Goal: Task Accomplishment & Management: Use online tool/utility

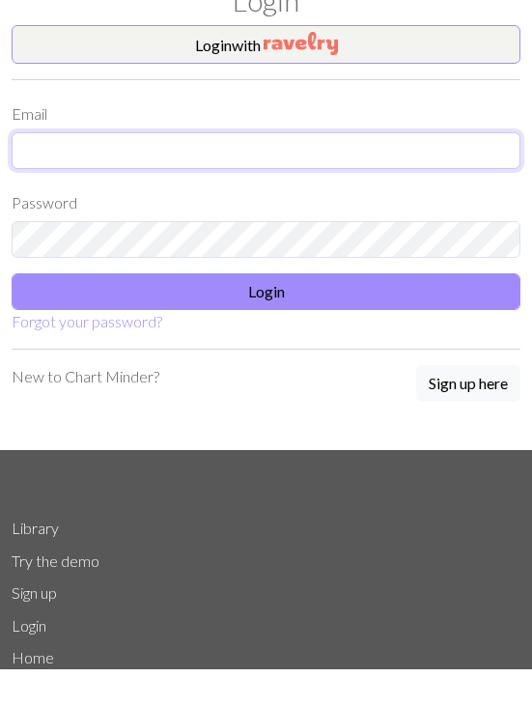
type input "[EMAIL_ADDRESS][DOMAIN_NAME]"
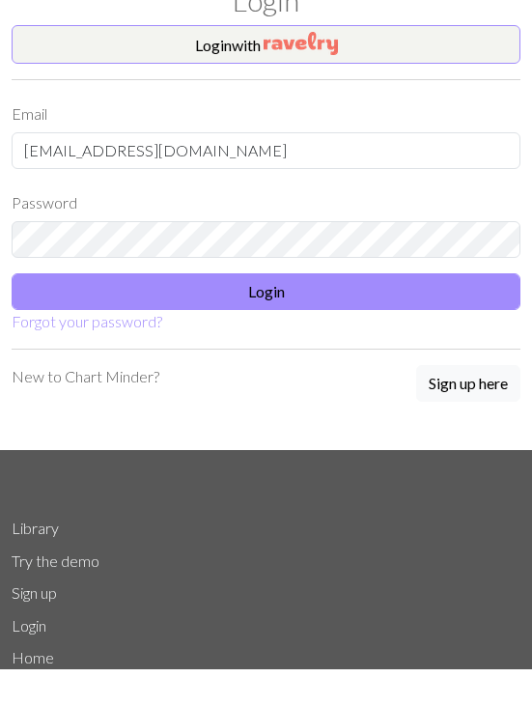
scroll to position [37, 0]
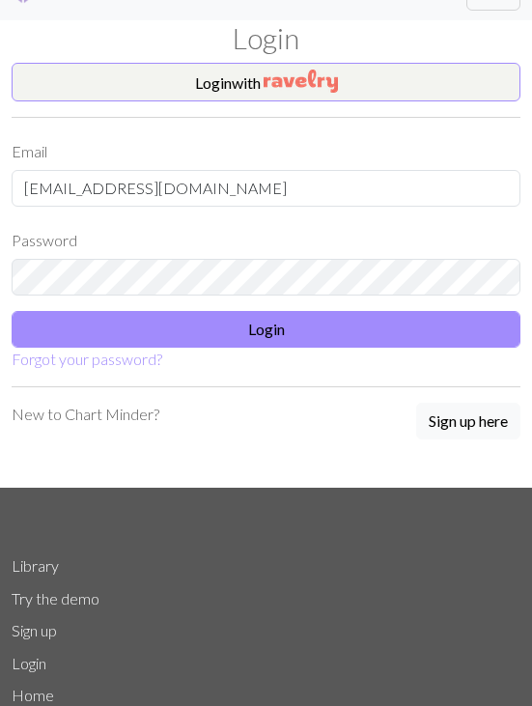
click at [285, 327] on button "Login" at bounding box center [266, 330] width 509 height 37
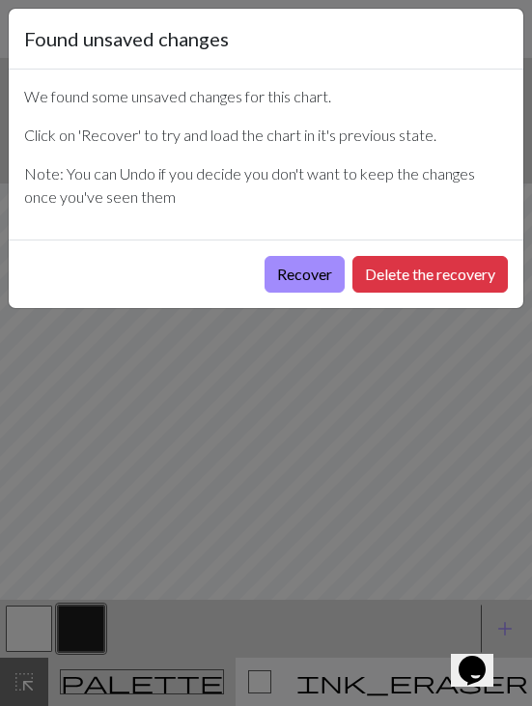
click at [314, 268] on button "Recover" at bounding box center [305, 274] width 80 height 37
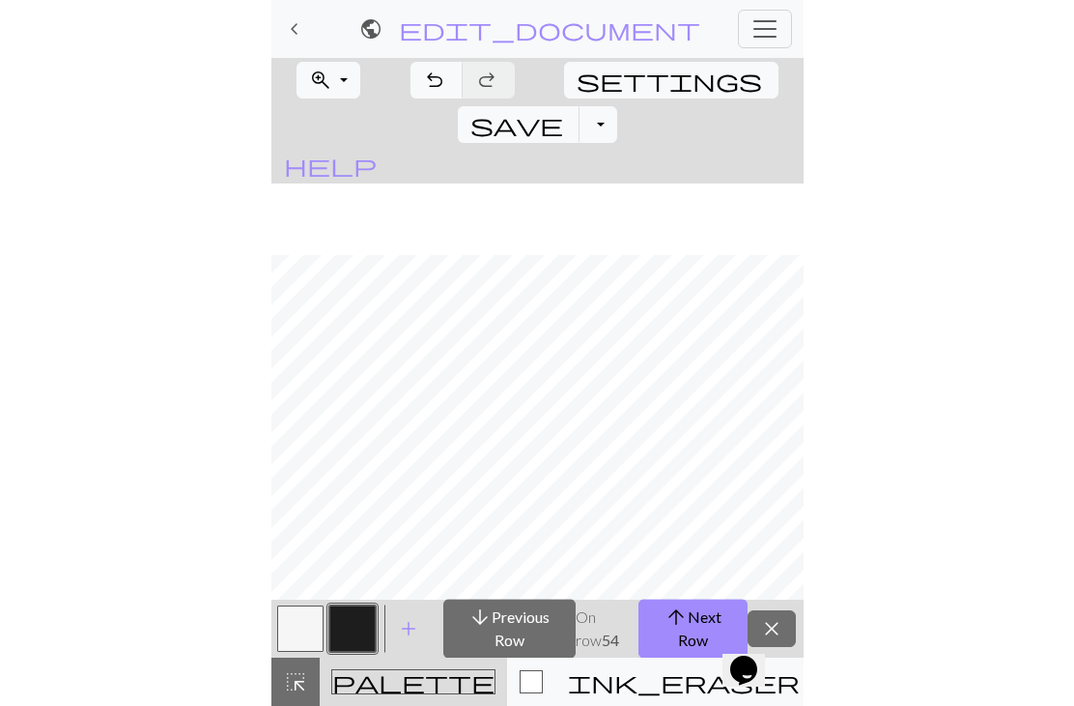
scroll to position [114, 0]
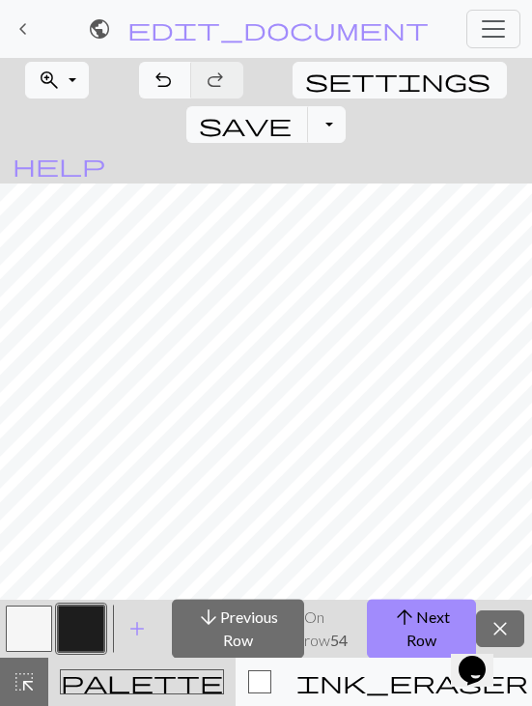
click at [78, 85] on button "zoom_in Zoom Zoom" at bounding box center [57, 80] width 64 height 37
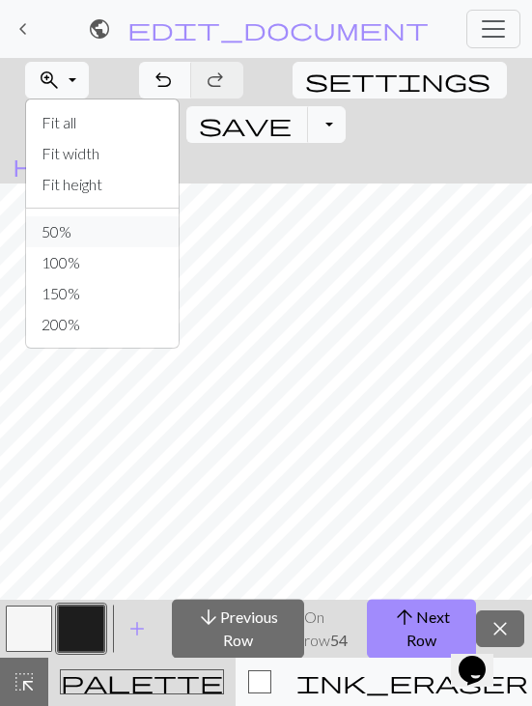
click at [116, 225] on button "50%" at bounding box center [102, 231] width 153 height 31
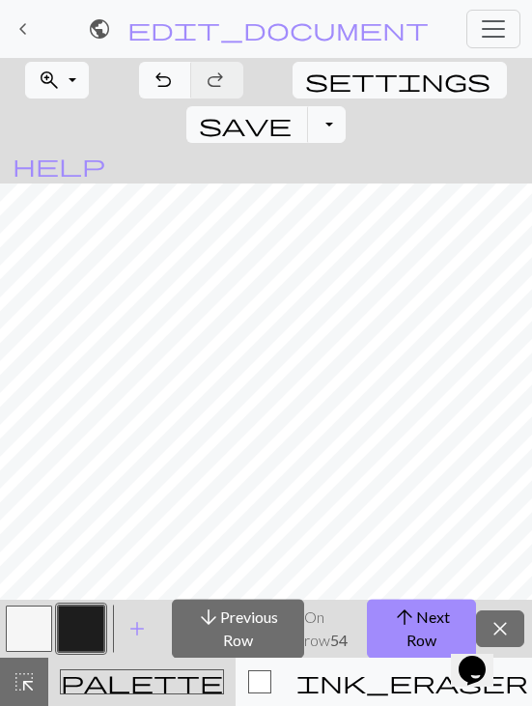
click at [413, 619] on span "arrow_upward" at bounding box center [404, 617] width 23 height 27
click at [404, 636] on button "arrow_upward Next Row" at bounding box center [421, 629] width 109 height 60
click at [413, 625] on span "arrow_upward" at bounding box center [404, 617] width 23 height 27
click at [256, 628] on button "arrow_downward Previous Row" at bounding box center [238, 629] width 132 height 60
